Goal: Find specific page/section: Find specific page/section

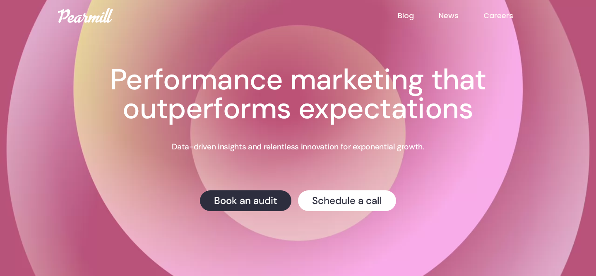
click at [502, 13] on link "Careers" at bounding box center [510, 15] width 55 height 11
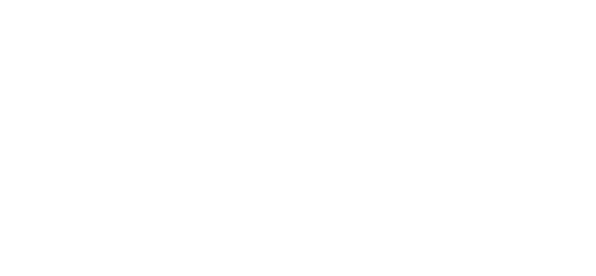
scroll to position [192, 0]
